Goal: Communication & Community: Answer question/provide support

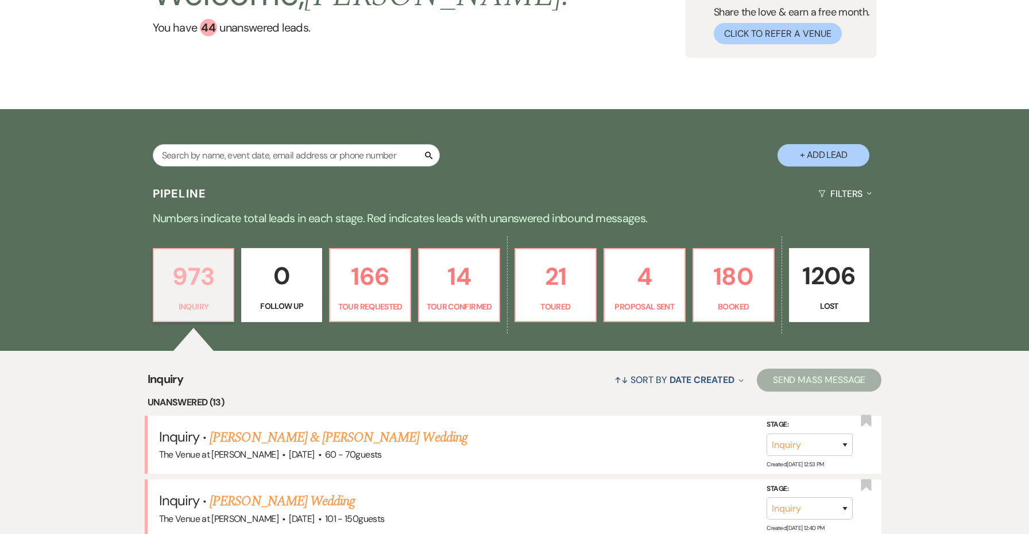
scroll to position [297, 0]
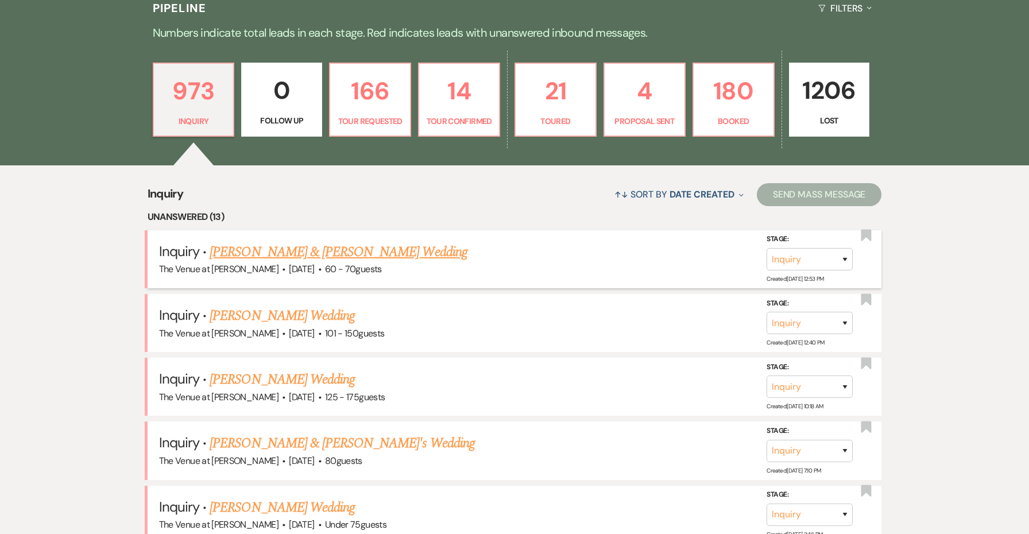
click at [273, 258] on link "[PERSON_NAME] & [PERSON_NAME] Wedding" at bounding box center [338, 252] width 257 height 21
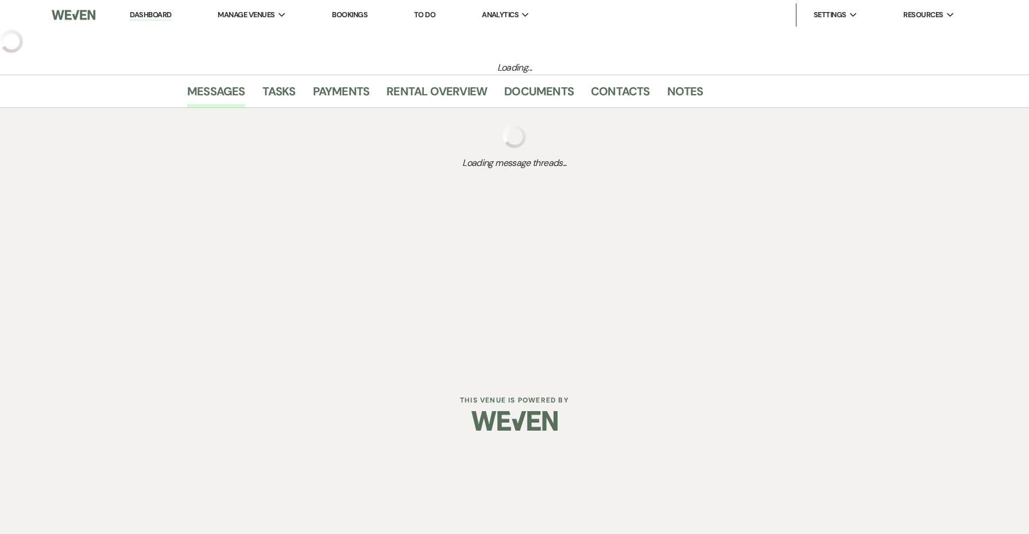
select select "5"
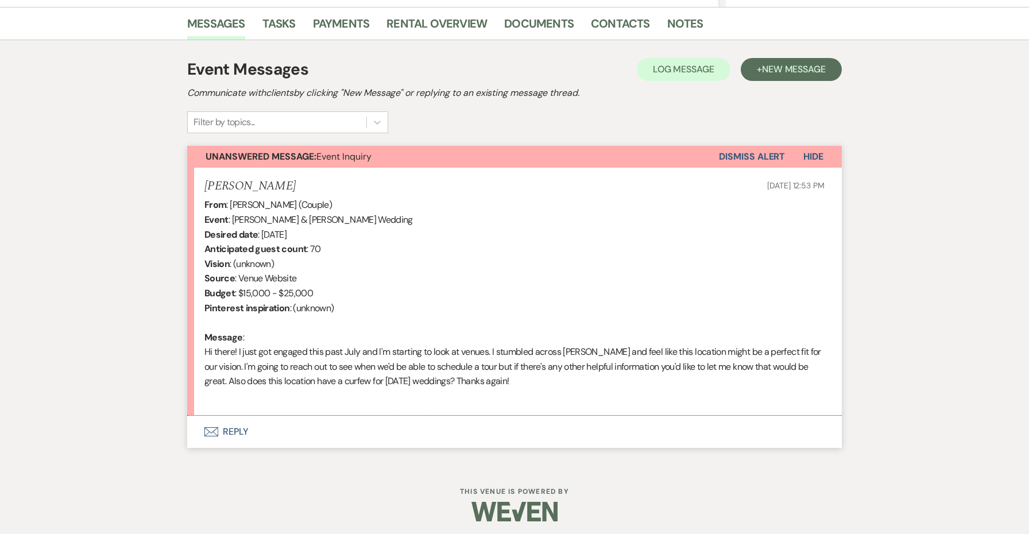
scroll to position [281, 0]
click at [238, 432] on button "Envelope Reply" at bounding box center [514, 432] width 654 height 32
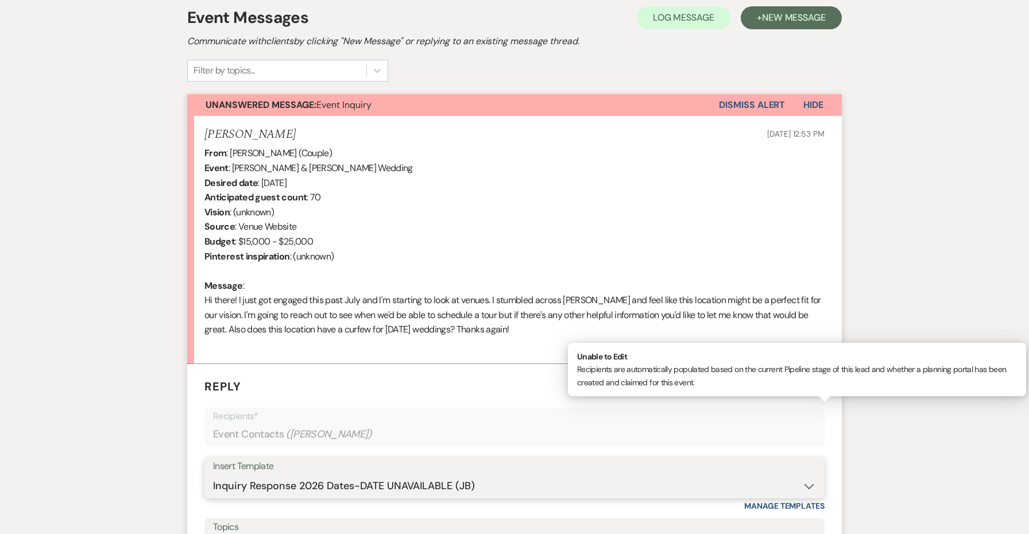
scroll to position [486, 0]
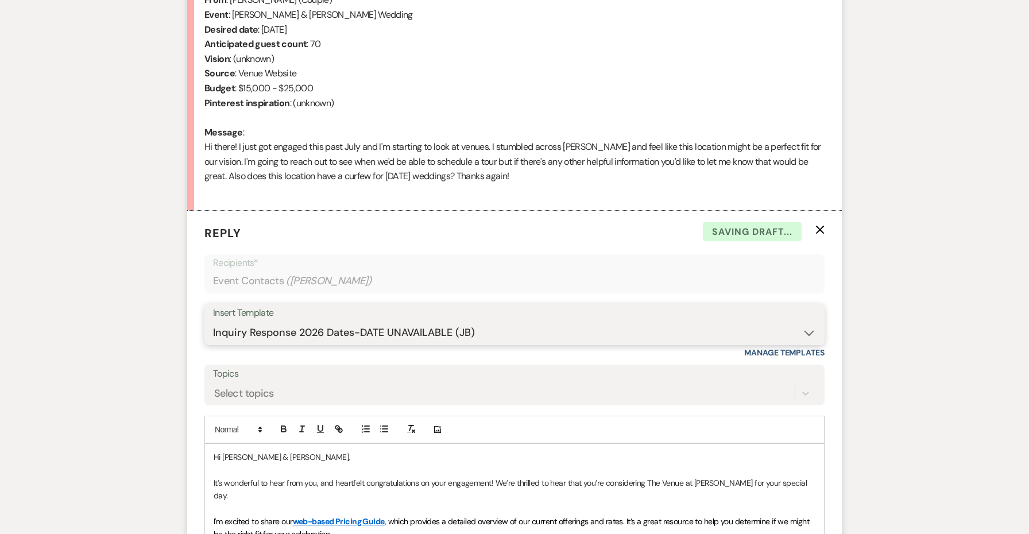
select select "4439"
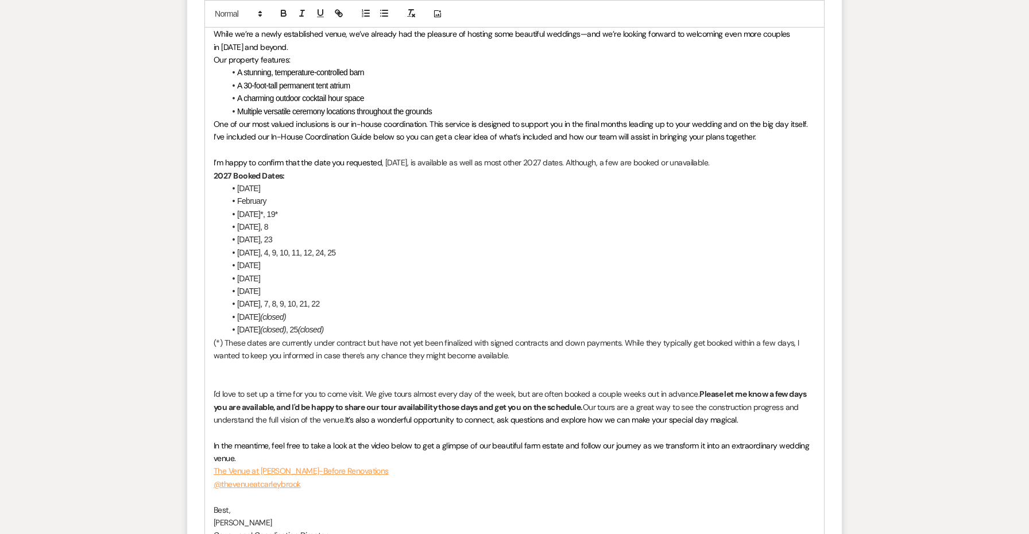
scroll to position [1109, 0]
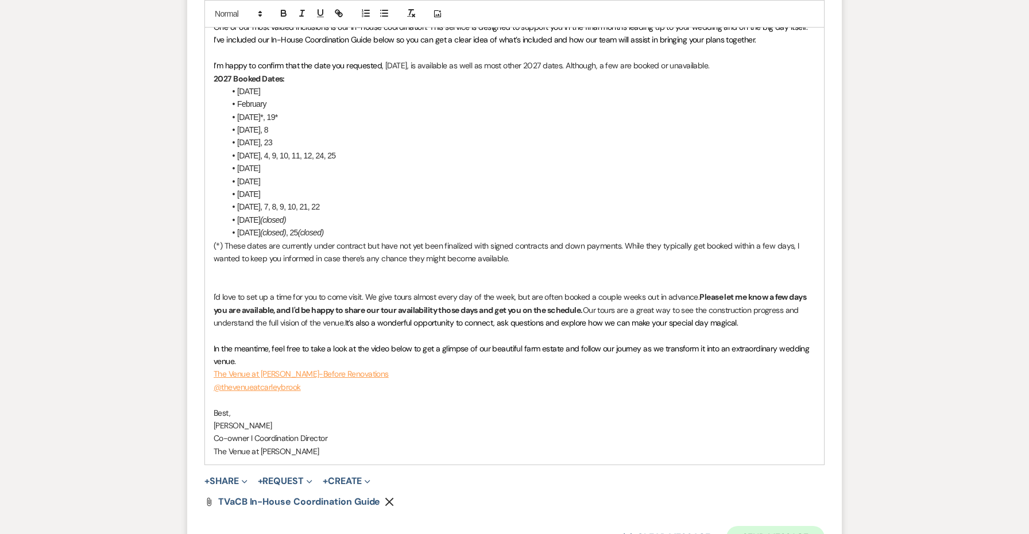
click at [772, 526] on button "Send Message" at bounding box center [775, 537] width 98 height 23
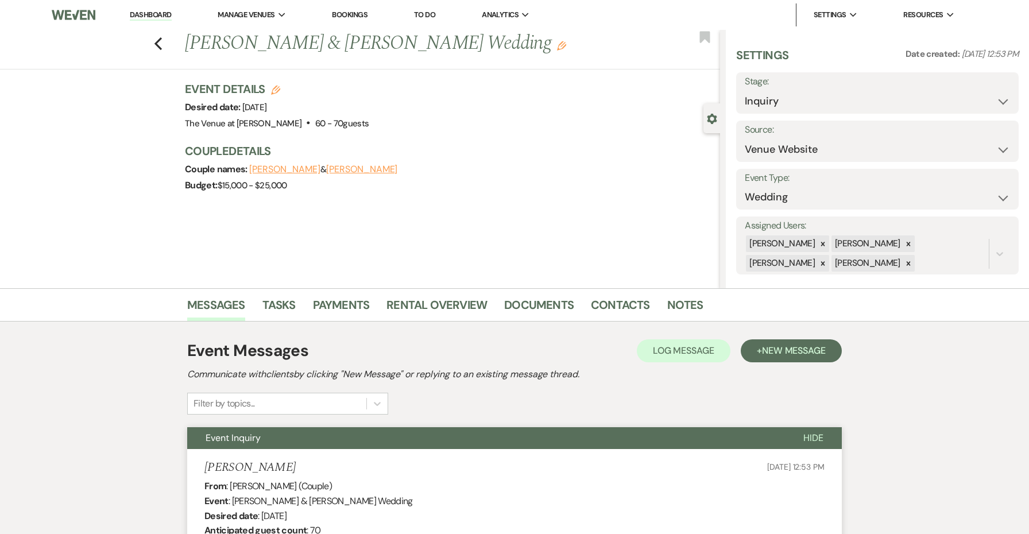
scroll to position [0, 0]
click at [165, 43] on div "Previous [PERSON_NAME] & [PERSON_NAME] Wedding Edit Bookmark" at bounding box center [357, 50] width 726 height 40
click at [153, 42] on div "Previous [PERSON_NAME] & [PERSON_NAME] Wedding Edit Bookmark" at bounding box center [357, 50] width 726 height 40
click at [159, 44] on icon "Previous" at bounding box center [158, 44] width 9 height 14
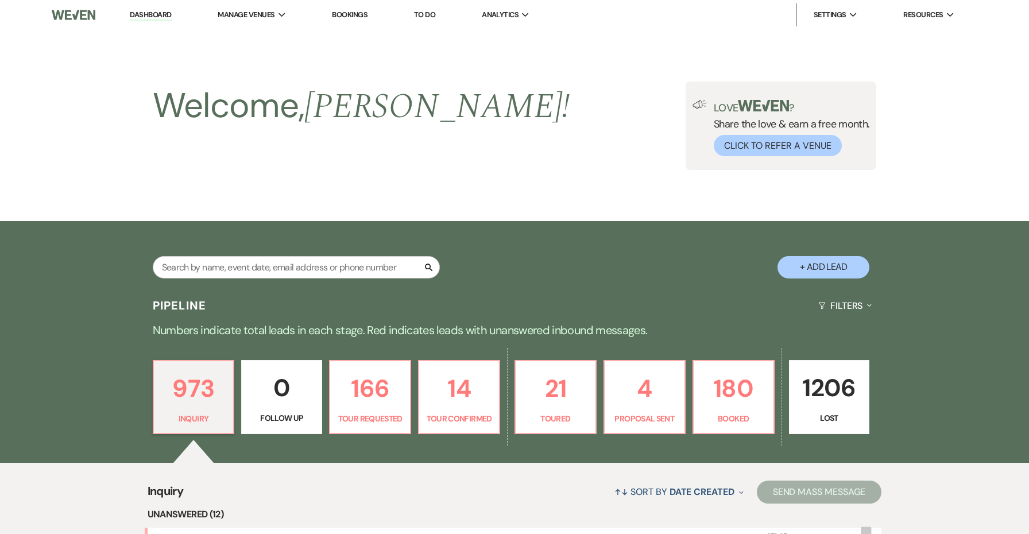
scroll to position [297, 0]
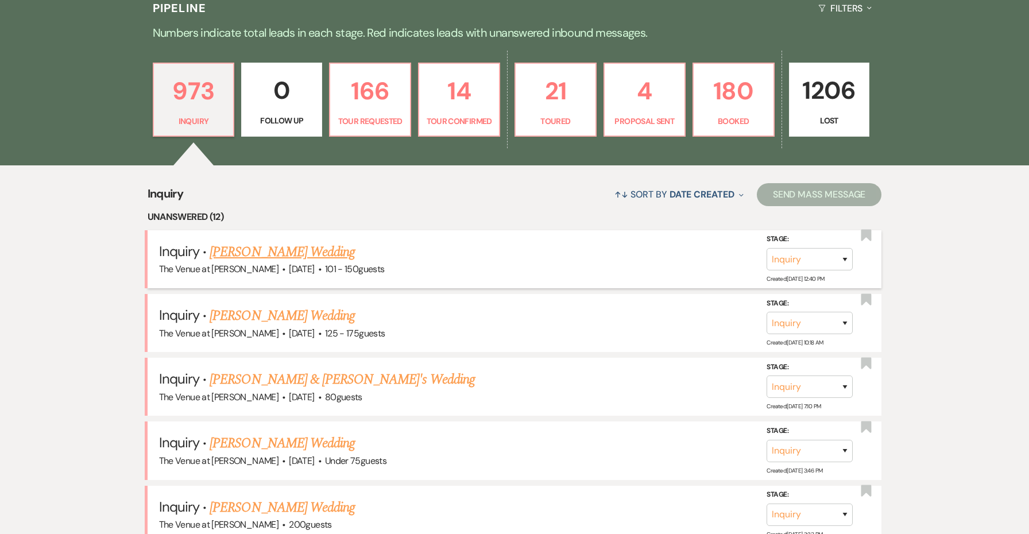
click at [245, 249] on link "[PERSON_NAME] Wedding" at bounding box center [282, 252] width 145 height 21
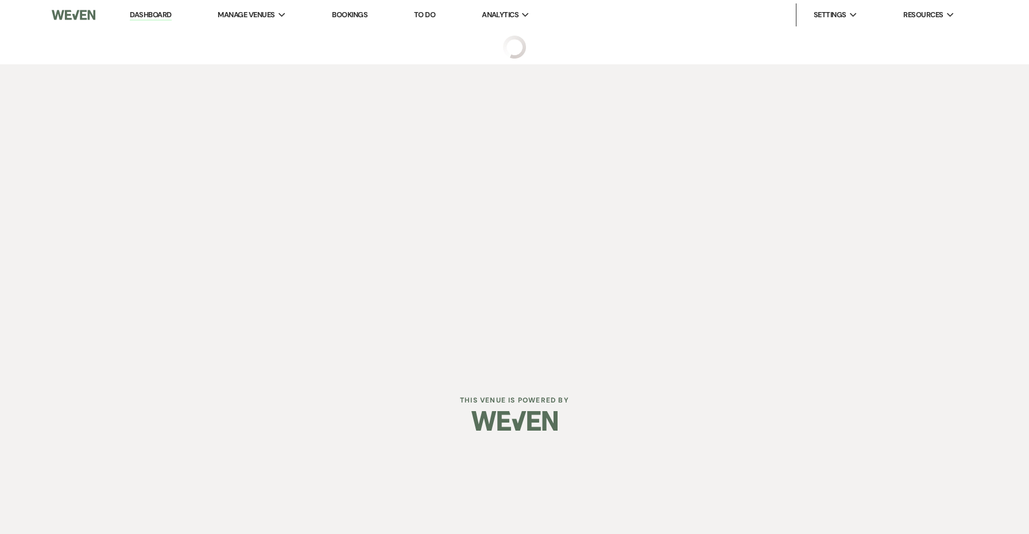
select select "2"
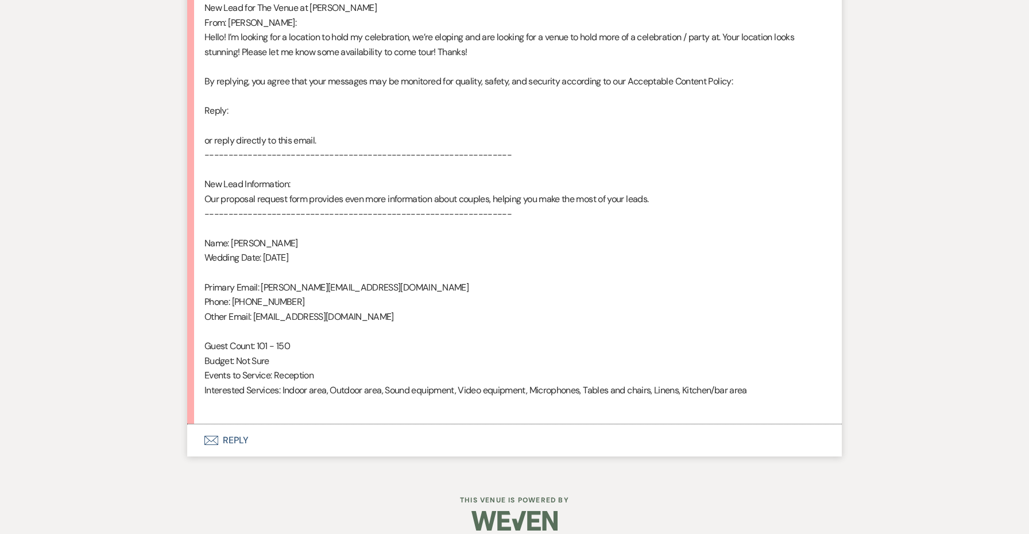
click at [232, 427] on button "Envelope Reply" at bounding box center [514, 440] width 654 height 32
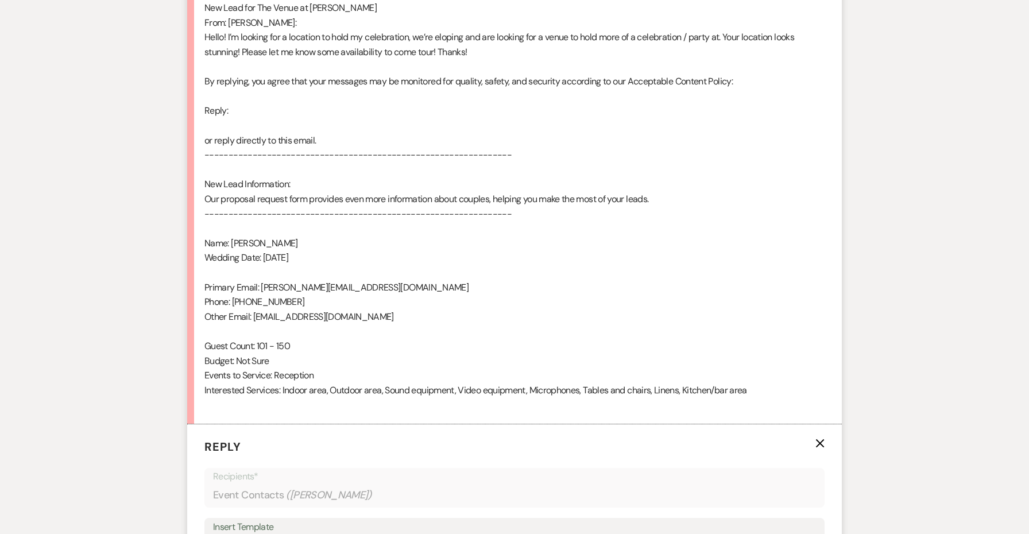
scroll to position [939, 0]
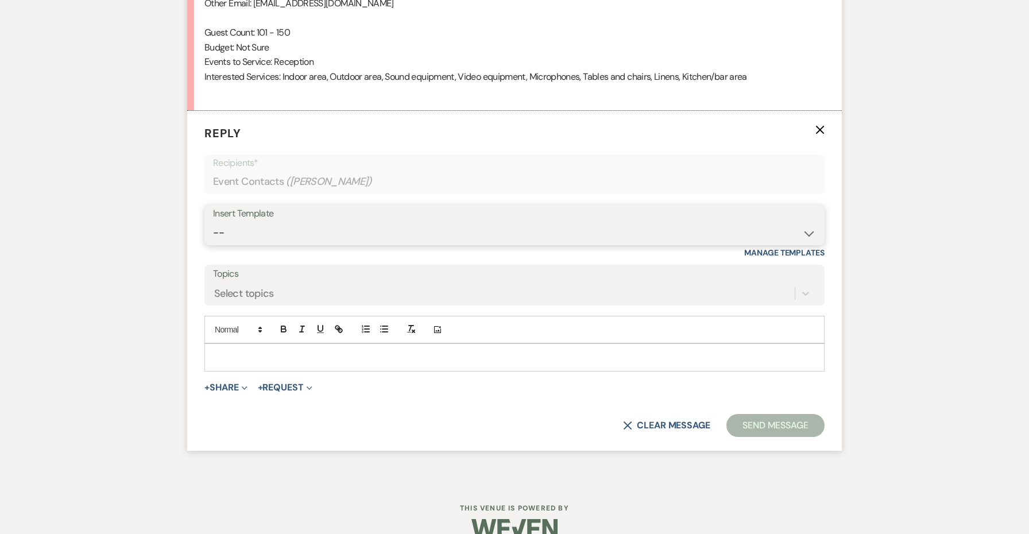
select select "4439"
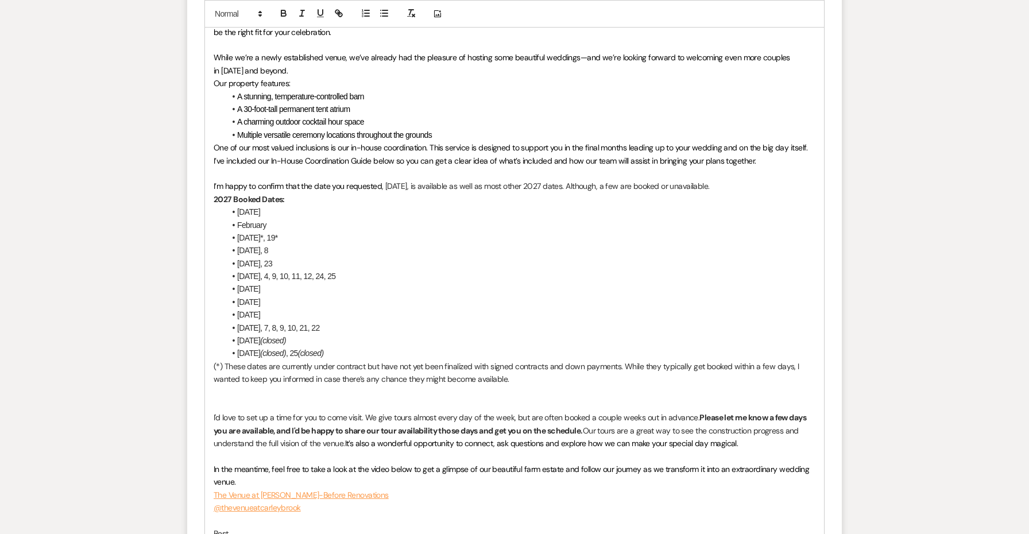
scroll to position [1251, 0]
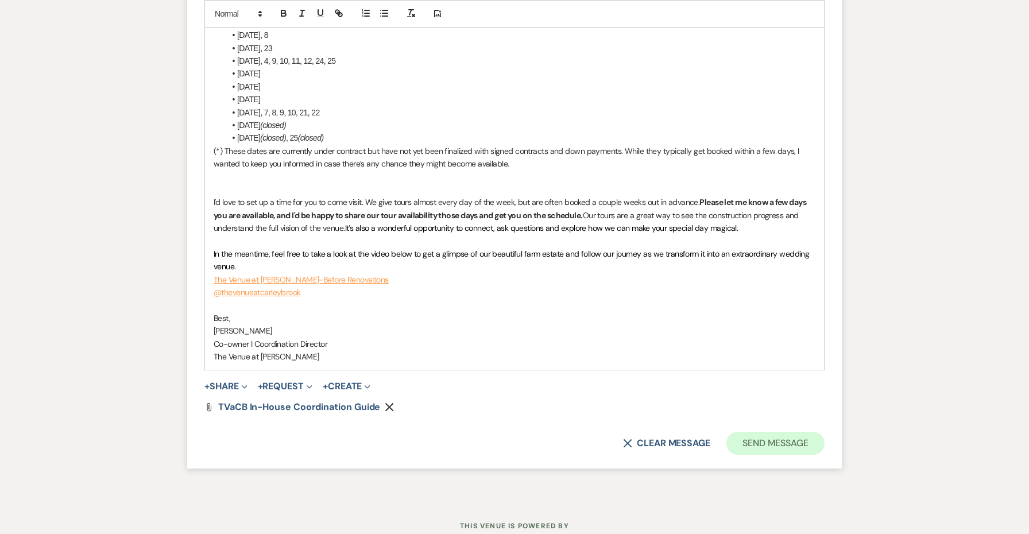
click at [759, 432] on button "Send Message" at bounding box center [775, 443] width 98 height 23
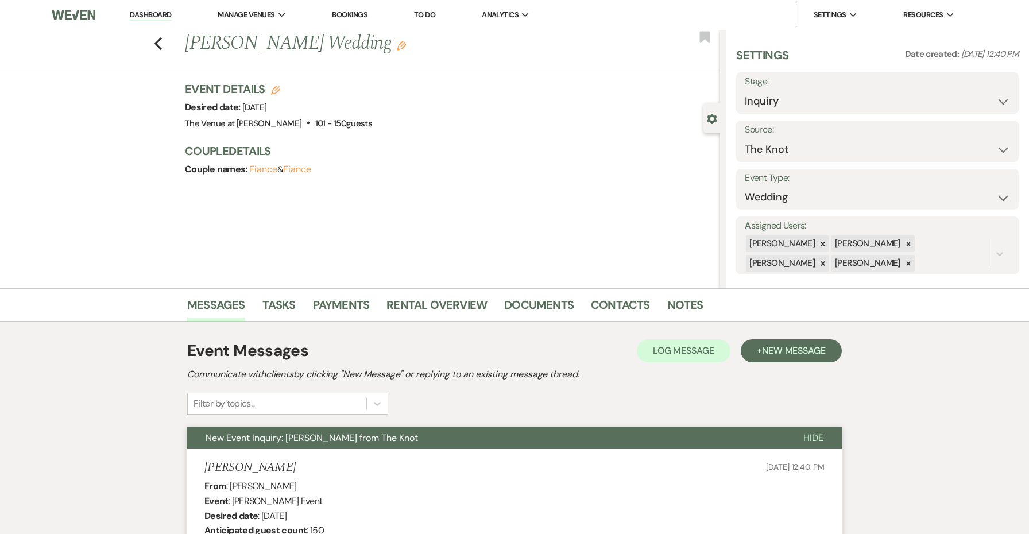
scroll to position [0, 0]
click at [165, 44] on div "Previous [PERSON_NAME] Wedding Edit Bookmark" at bounding box center [357, 50] width 726 height 40
click at [162, 42] on icon "Previous" at bounding box center [158, 44] width 9 height 14
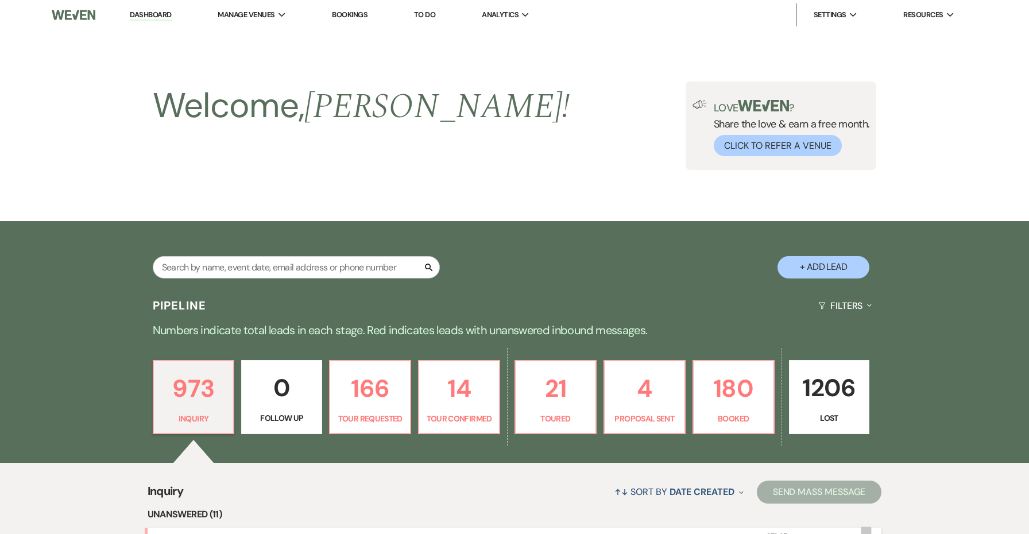
scroll to position [297, 0]
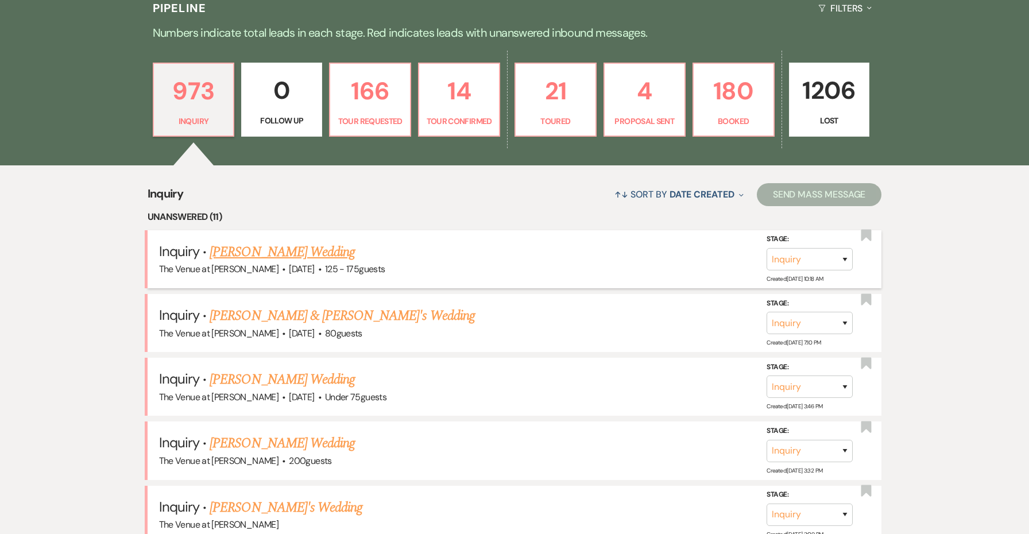
click at [237, 251] on link "[PERSON_NAME] Wedding" at bounding box center [282, 252] width 145 height 21
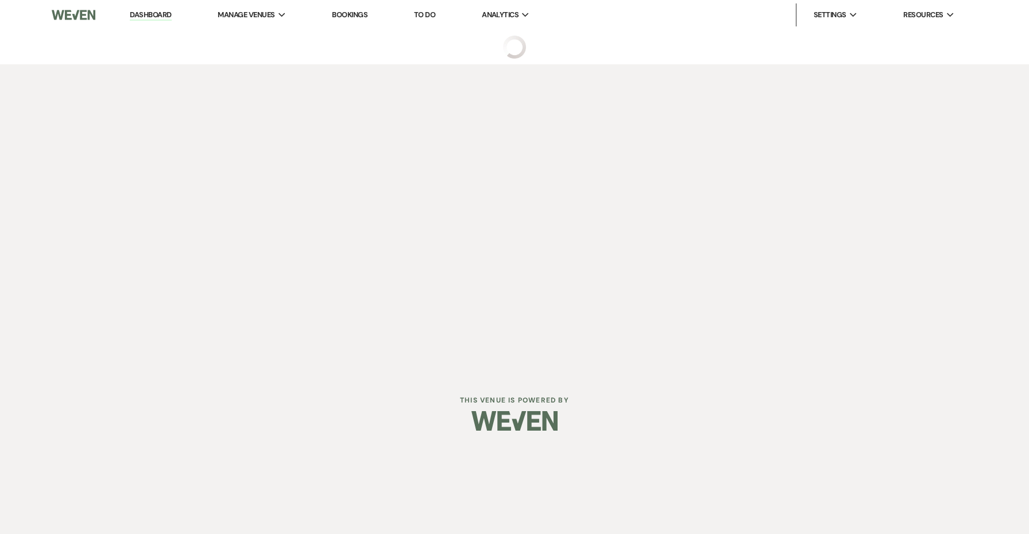
select select "3"
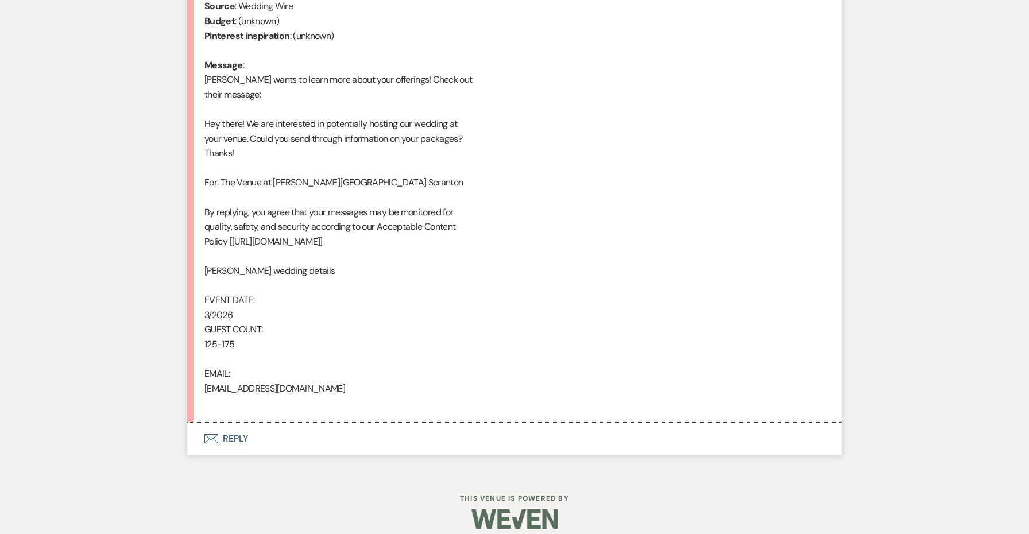
click at [238, 423] on button "Envelope Reply" at bounding box center [514, 439] width 654 height 32
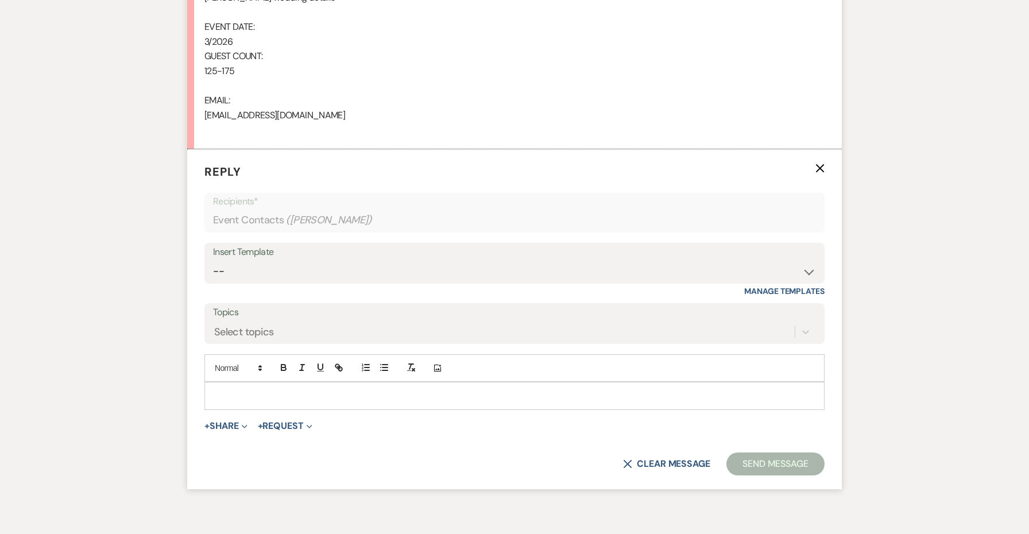
scroll to position [867, 0]
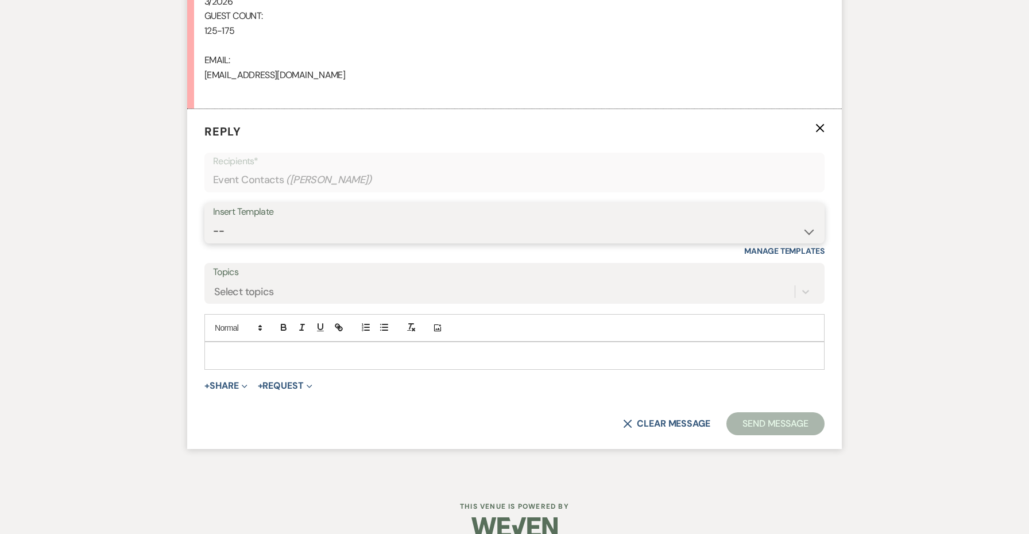
select select "4438"
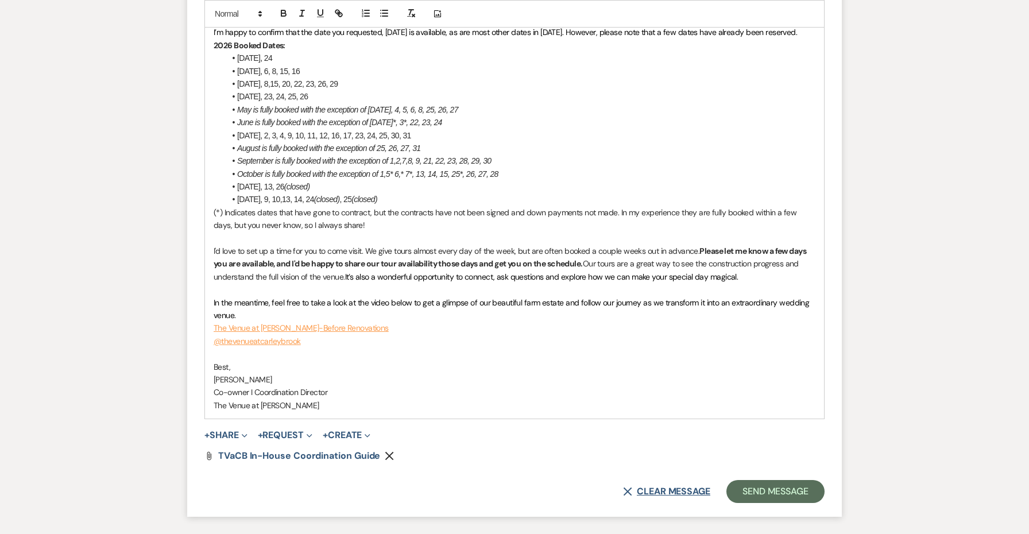
scroll to position [1472, 0]
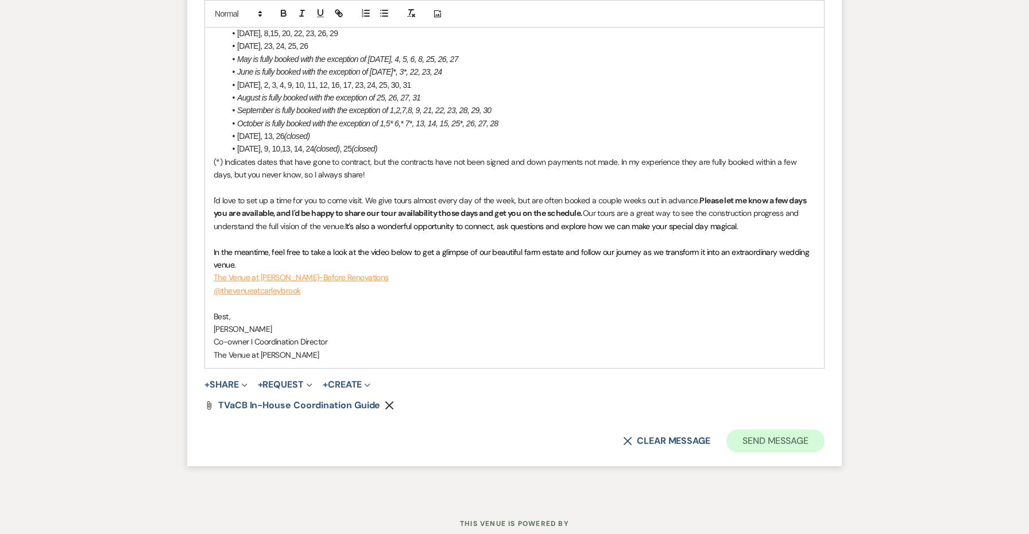
click at [758, 429] on button "Send Message" at bounding box center [775, 440] width 98 height 23
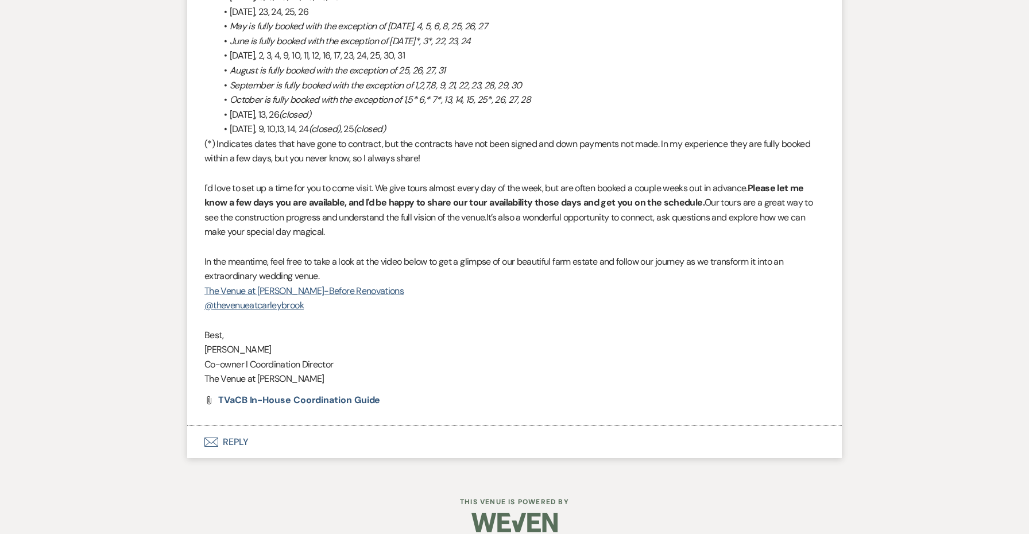
scroll to position [1365, 0]
